Goal: Navigation & Orientation: Find specific page/section

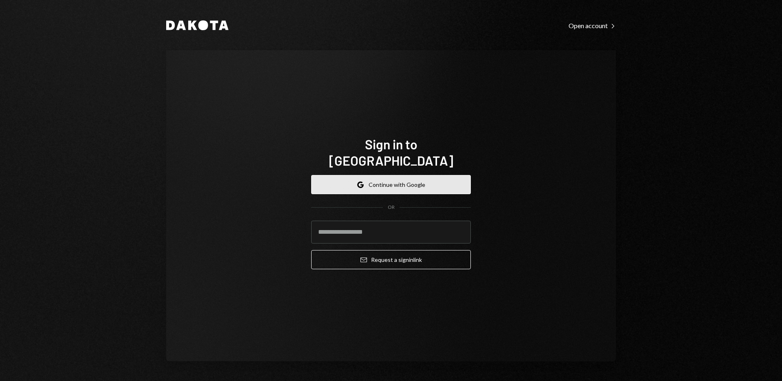
click at [361, 181] on icon "Google" at bounding box center [360, 184] width 7 height 7
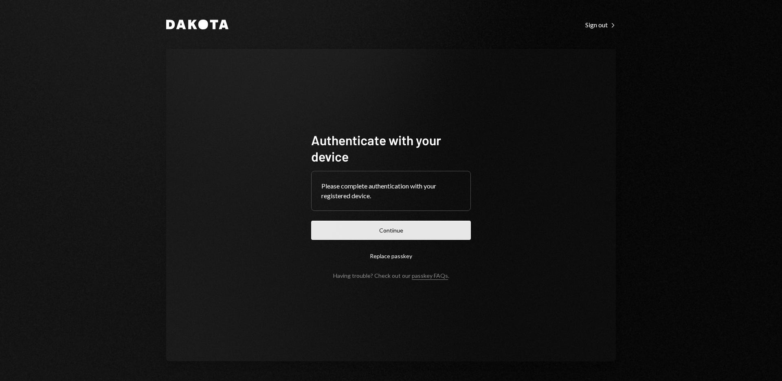
click at [367, 226] on button "Continue" at bounding box center [391, 229] width 160 height 19
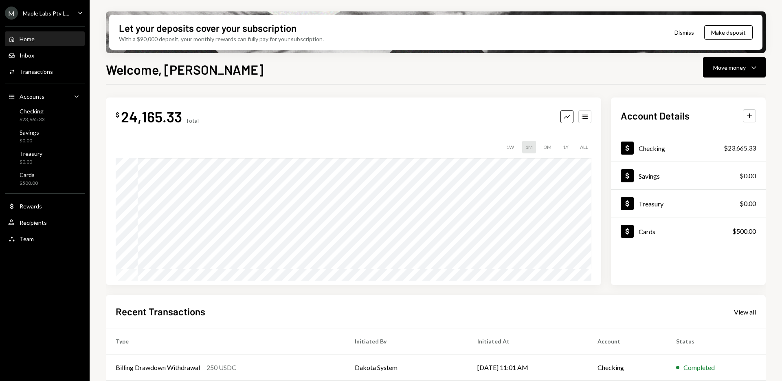
click at [79, 10] on icon "Caret Down" at bounding box center [80, 12] width 9 height 9
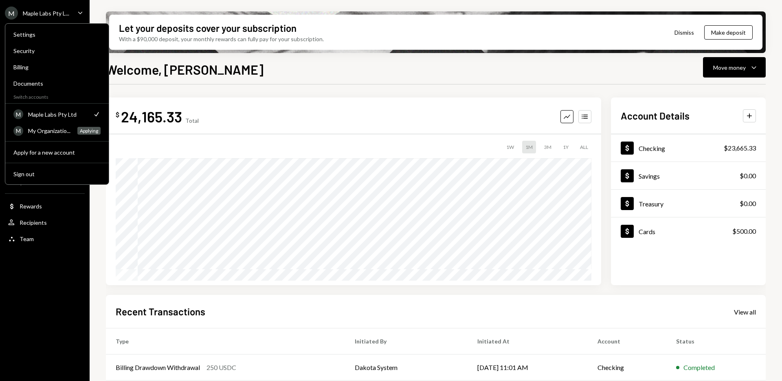
click at [54, 114] on div "Maple Labs Pty Ltd" at bounding box center [57, 114] width 59 height 7
click at [53, 134] on div "My Organizatio..." at bounding box center [50, 130] width 44 height 7
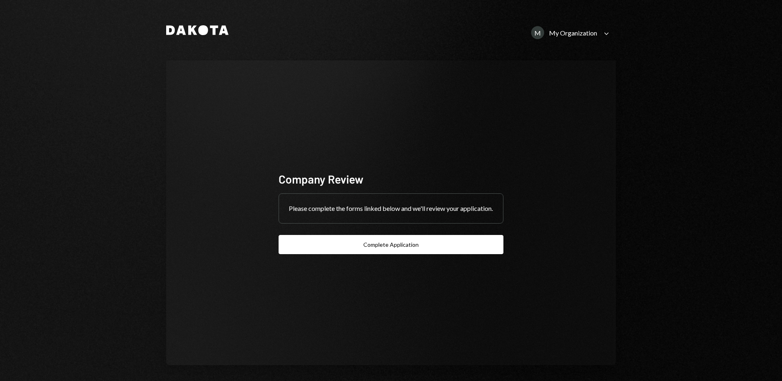
click at [559, 34] on div "My Organization" at bounding box center [573, 33] width 48 height 8
click at [541, 85] on div "Maple Labs Pty Ltd" at bounding box center [564, 84] width 82 height 7
